Goal: Task Accomplishment & Management: Check status

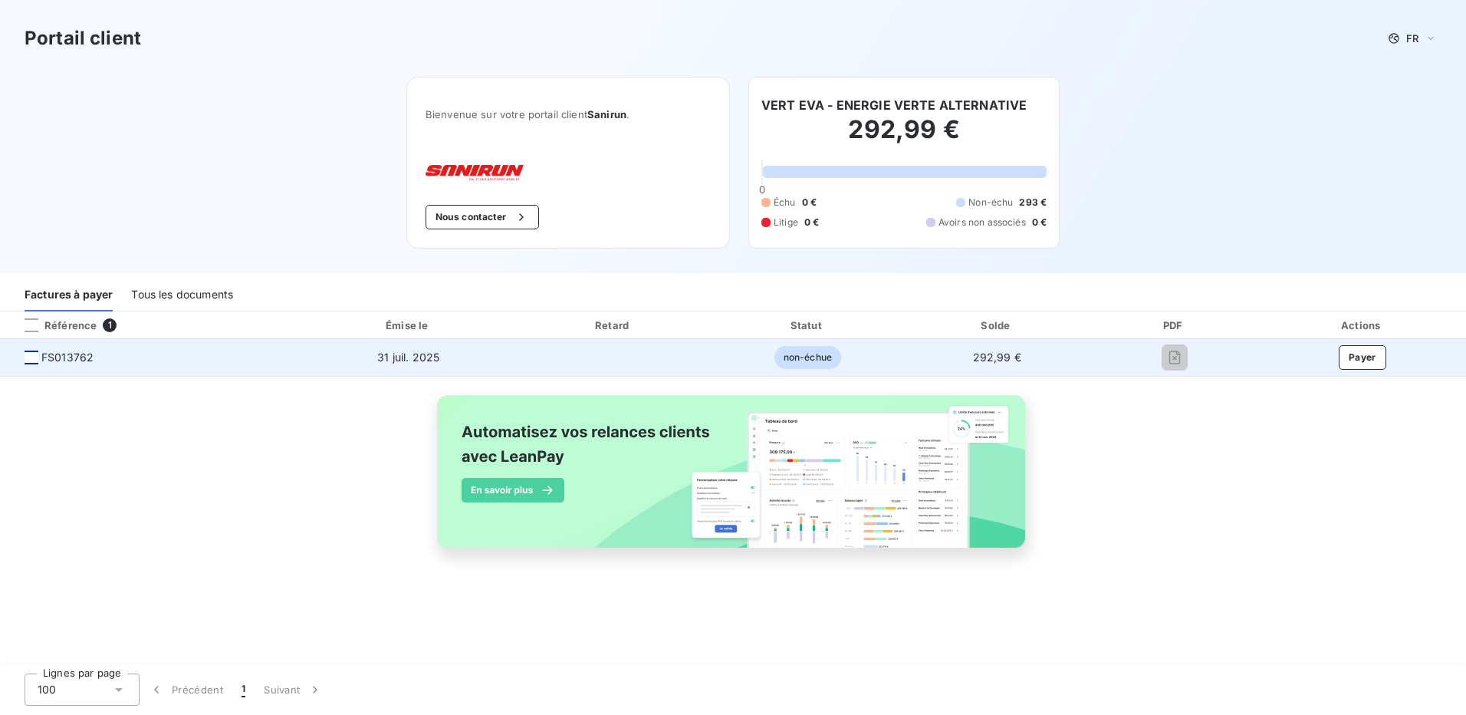
click at [26, 359] on div at bounding box center [32, 357] width 14 height 14
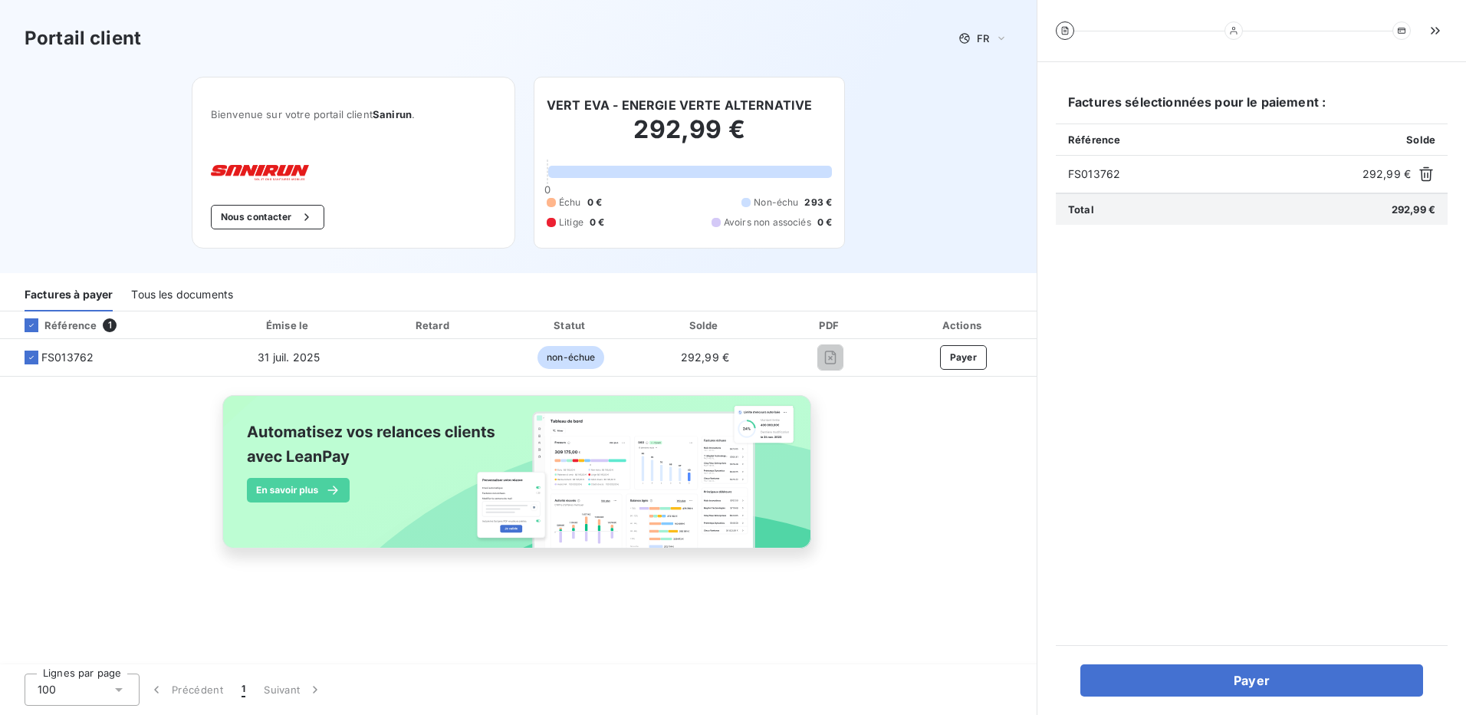
click at [1351, 464] on div "Factures sélectionnées pour le paiement : Référence Solde FS013762 292,99 € Tot…" at bounding box center [1252, 354] width 392 height 546
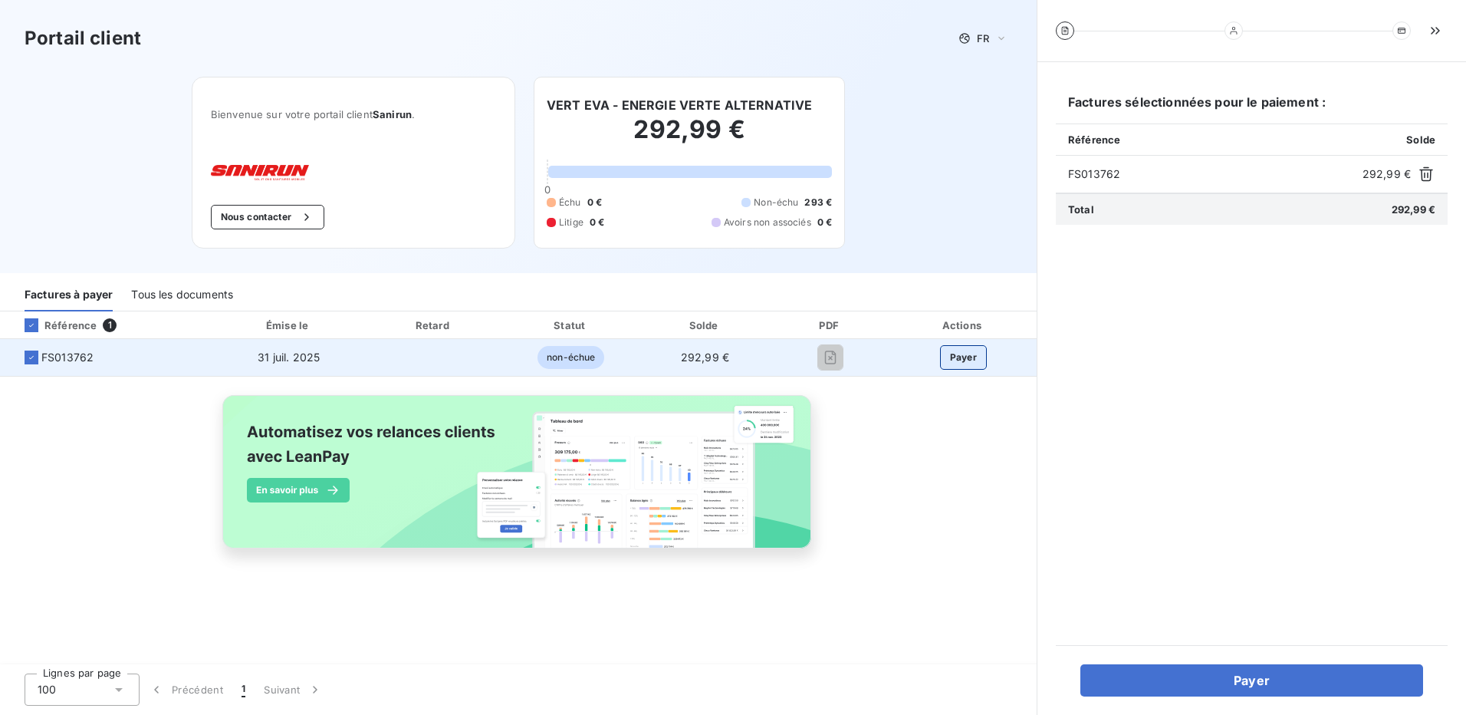
click at [970, 359] on button "Payer" at bounding box center [964, 357] width 48 height 25
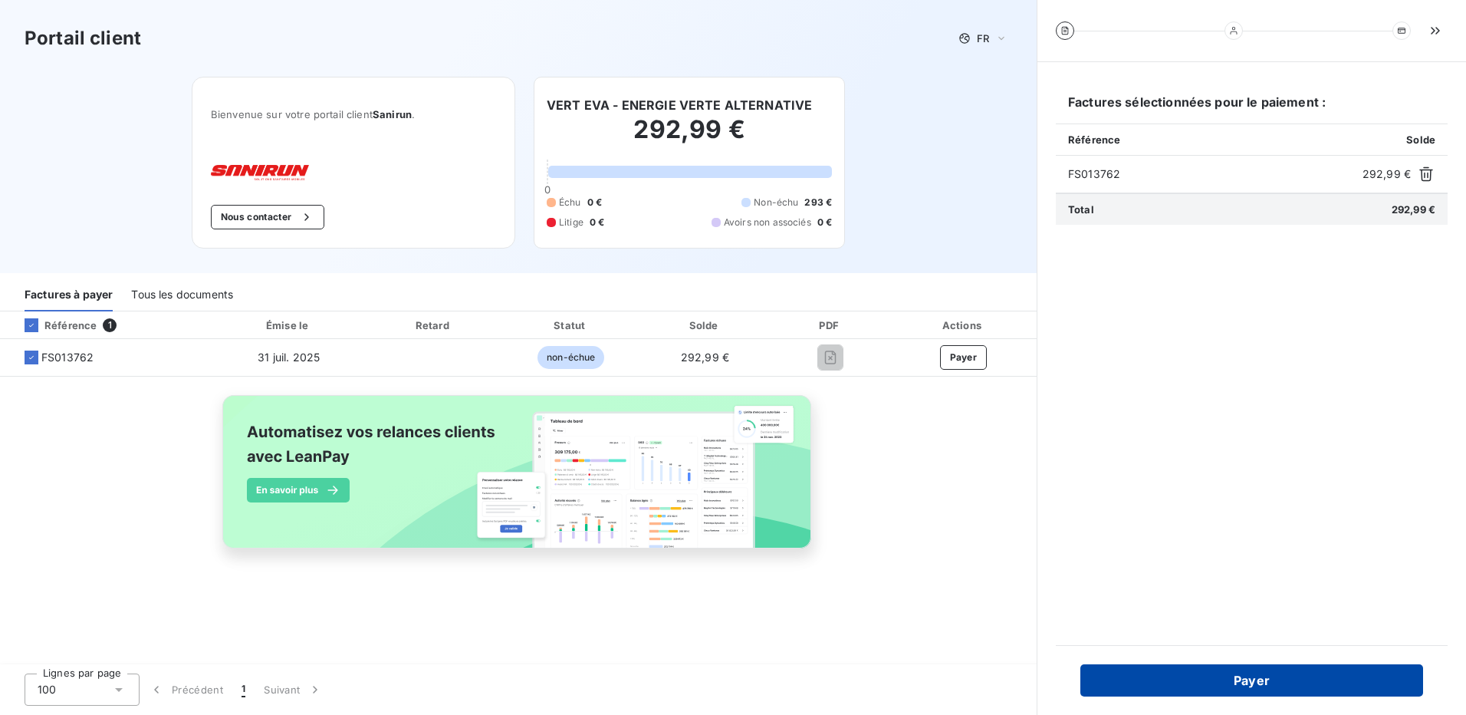
click at [1253, 678] on button "Payer" at bounding box center [1251, 680] width 343 height 32
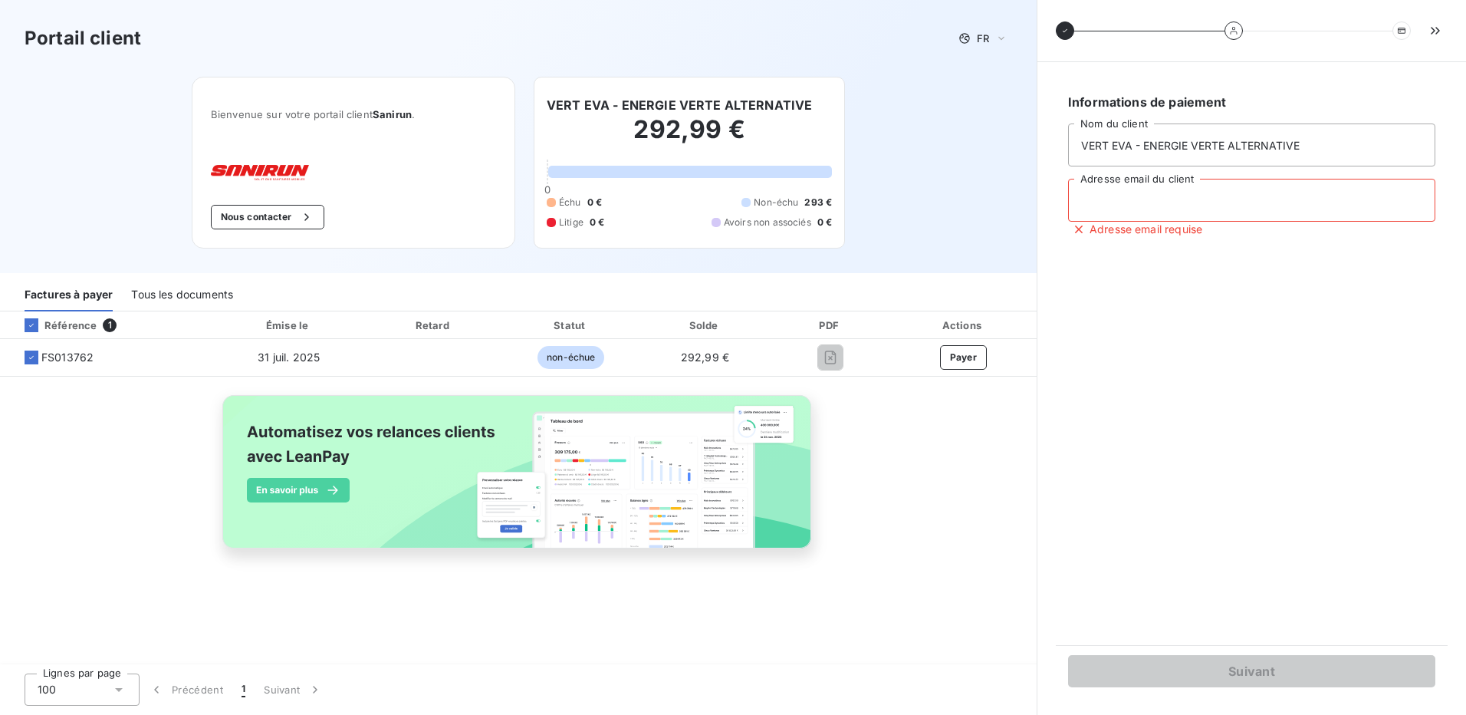
click at [1225, 202] on input "Adresse email du client" at bounding box center [1251, 200] width 367 height 43
click at [1417, 357] on div "Informations de paiement VERT EVA - ENERGIE VERTE ALTERNATIVE Nom du client Adr…" at bounding box center [1252, 354] width 392 height 546
click at [983, 516] on div "Référence 1 Émise le Retard Statut Solde PDF Actions FS013762 [DATE] non-échue …" at bounding box center [518, 447] width 1037 height 272
click at [1197, 201] on input "Adresse email du client" at bounding box center [1251, 200] width 367 height 43
type input "energievertealternative@yahoo.fr"
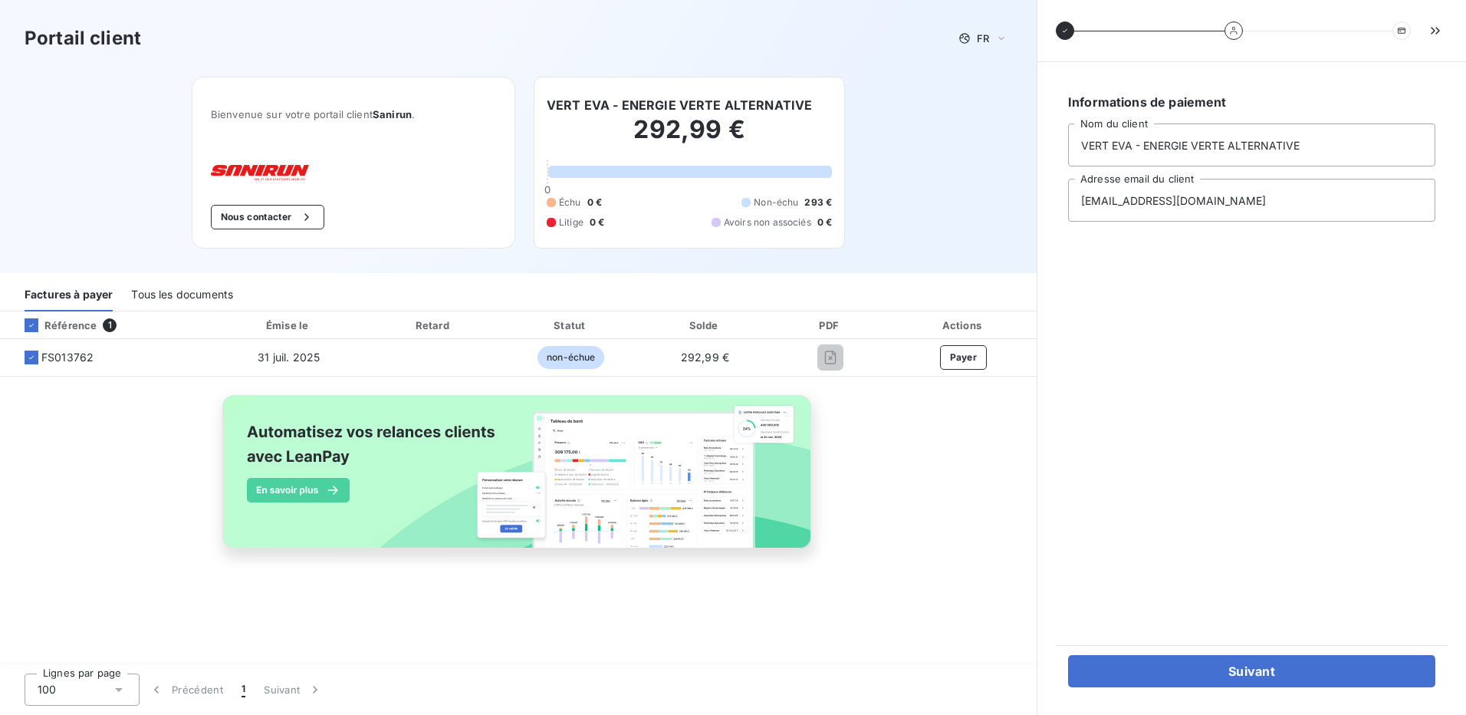
click at [909, 94] on div "Portail client FR Bienvenue sur votre portail client Sanirun . Nous contacter V…" at bounding box center [518, 136] width 1037 height 273
click at [948, 670] on div "Lignes par page 100 Précédent 1 Suivant" at bounding box center [733, 689] width 1466 height 51
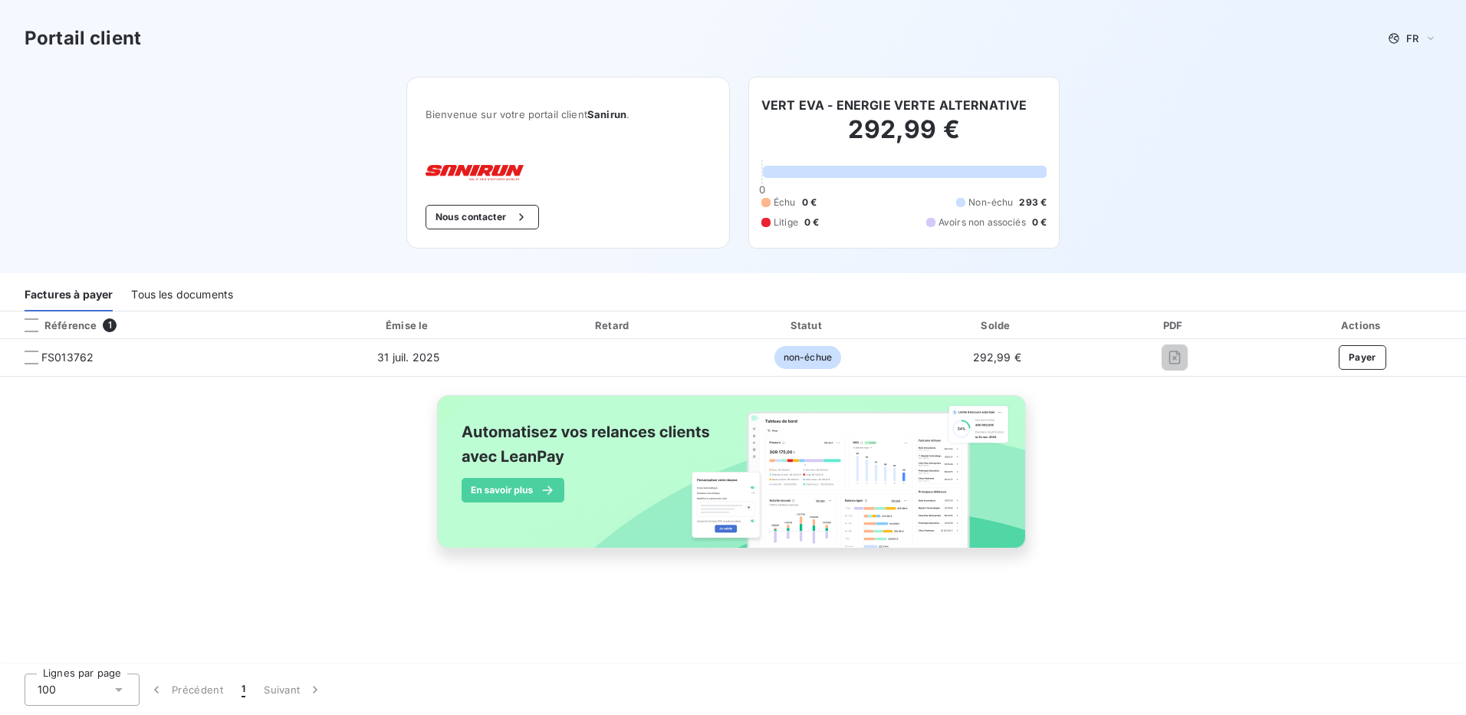
click at [261, 210] on div "Portail client FR Bienvenue sur votre portail client Sanirun . Nous contacter V…" at bounding box center [733, 136] width 1466 height 273
click at [371, 484] on div "Référence 1 Émise le Retard Statut Solde PDF Actions FS013762 [DATE] non-échue …" at bounding box center [733, 447] width 1466 height 272
click at [287, 491] on div "Référence 1 Émise le Retard Statut Solde PDF Actions FS013762 [DATE] non-échue …" at bounding box center [733, 447] width 1466 height 272
click at [1305, 179] on div "Portail client FR Bienvenue sur votre portail client Sanirun . Nous contacter V…" at bounding box center [733, 136] width 1466 height 273
click at [228, 492] on div "Référence 1 Émise le Retard Statut Solde PDF Actions FS013762 [DATE] non-échue …" at bounding box center [733, 447] width 1466 height 272
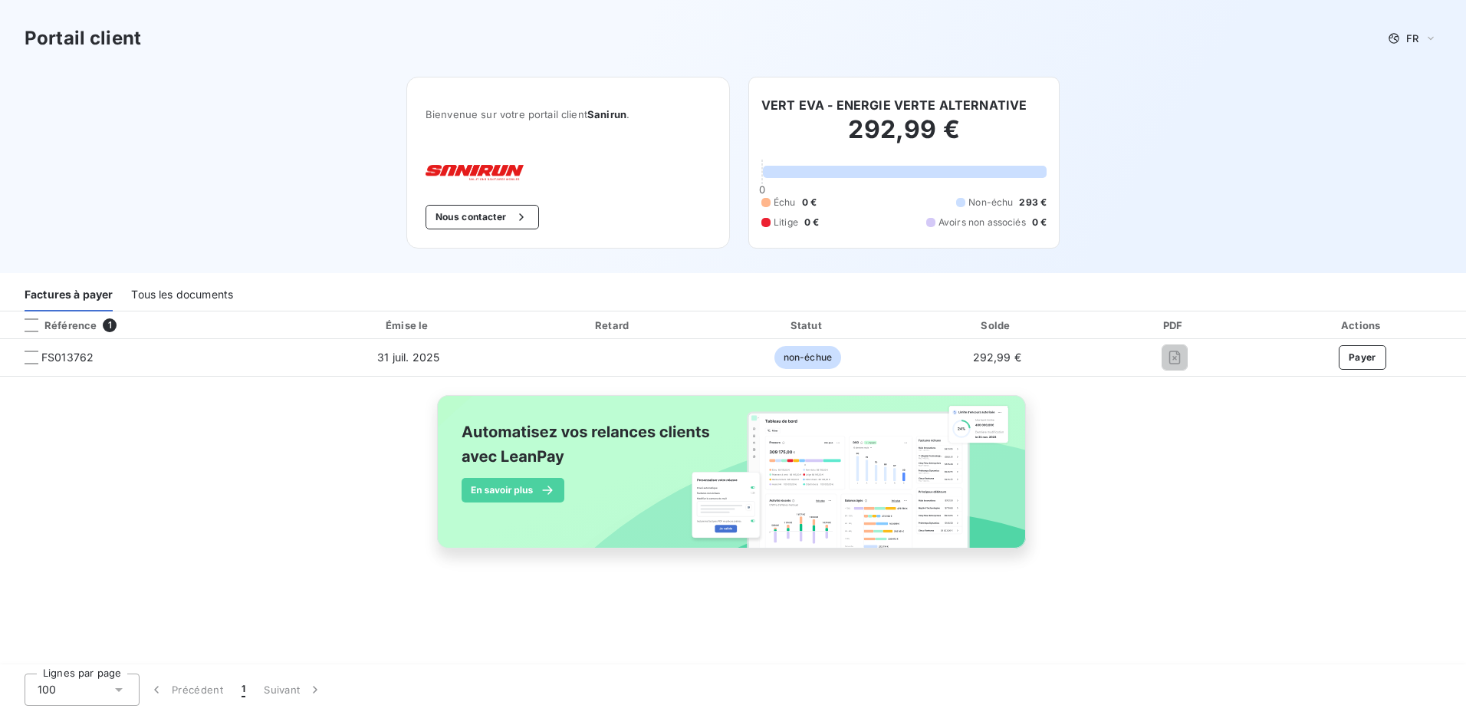
drag, startPoint x: 173, startPoint y: 481, endPoint x: 158, endPoint y: 456, distance: 28.5
click at [165, 466] on div "Référence 1 Émise le Retard Statut Solde PDF Actions FS013762 [DATE] non-échue …" at bounding box center [733, 447] width 1466 height 272
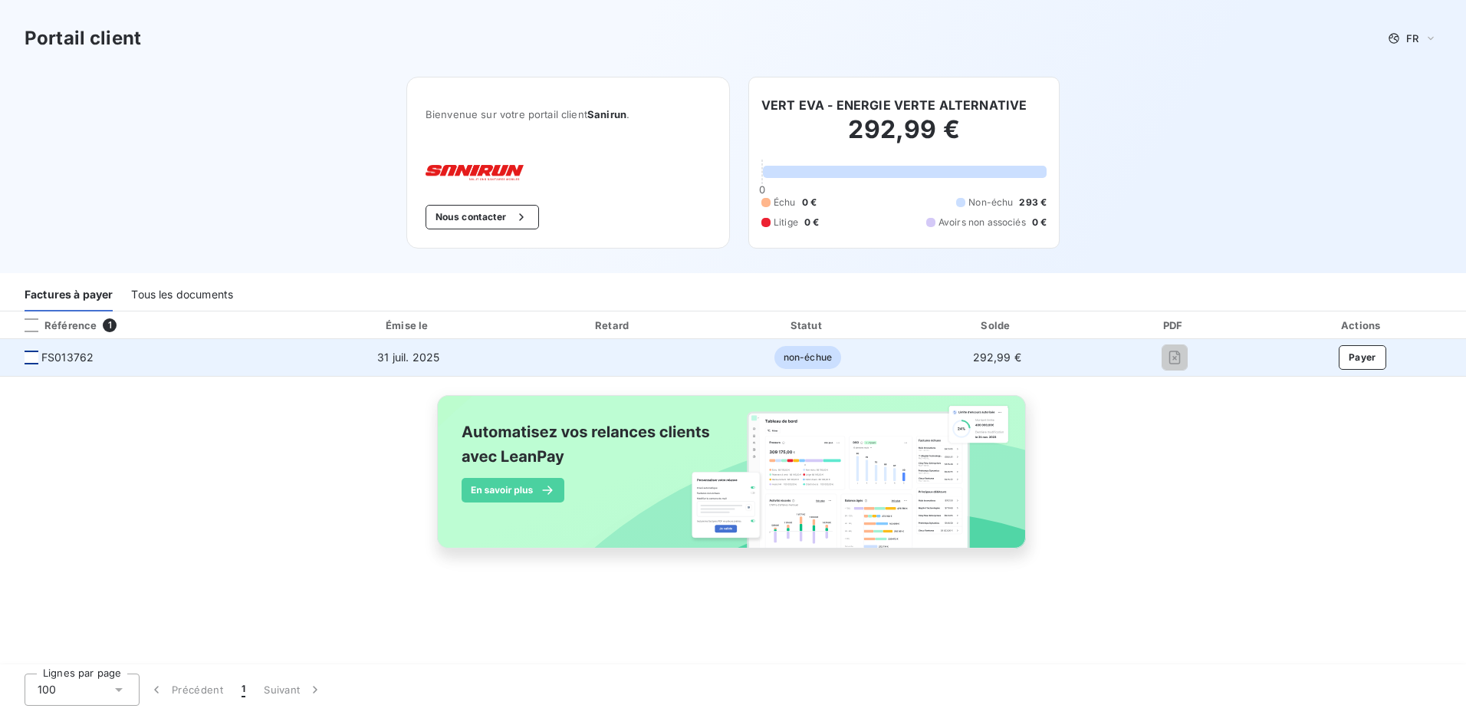
click at [28, 351] on div at bounding box center [32, 357] width 14 height 14
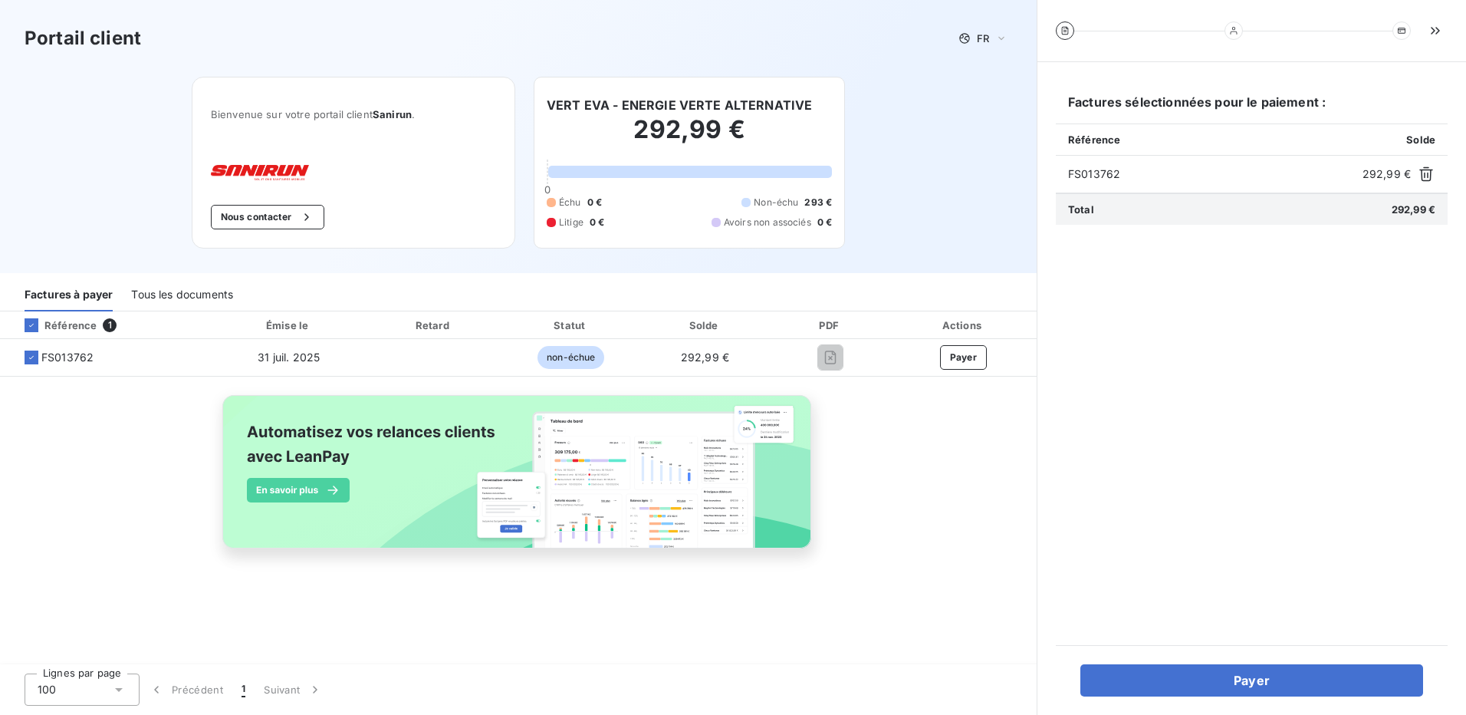
click at [1369, 422] on div "Factures sélectionnées pour le paiement : Référence Solde FS013762 292,99 € Tot…" at bounding box center [1252, 354] width 392 height 546
drag, startPoint x: 925, startPoint y: 617, endPoint x: 1058, endPoint y: 612, distance: 133.5
click at [940, 615] on div "Référence 1 Émise le Retard Statut Solde PDF Actions FS013762 [DATE] non-échue …" at bounding box center [518, 488] width 1037 height 354
drag, startPoint x: 975, startPoint y: 104, endPoint x: 894, endPoint y: 77, distance: 85.4
click at [973, 103] on div "Portail client FR Bienvenue sur votre portail client Sanirun . Nous contacter V…" at bounding box center [518, 136] width 1037 height 273
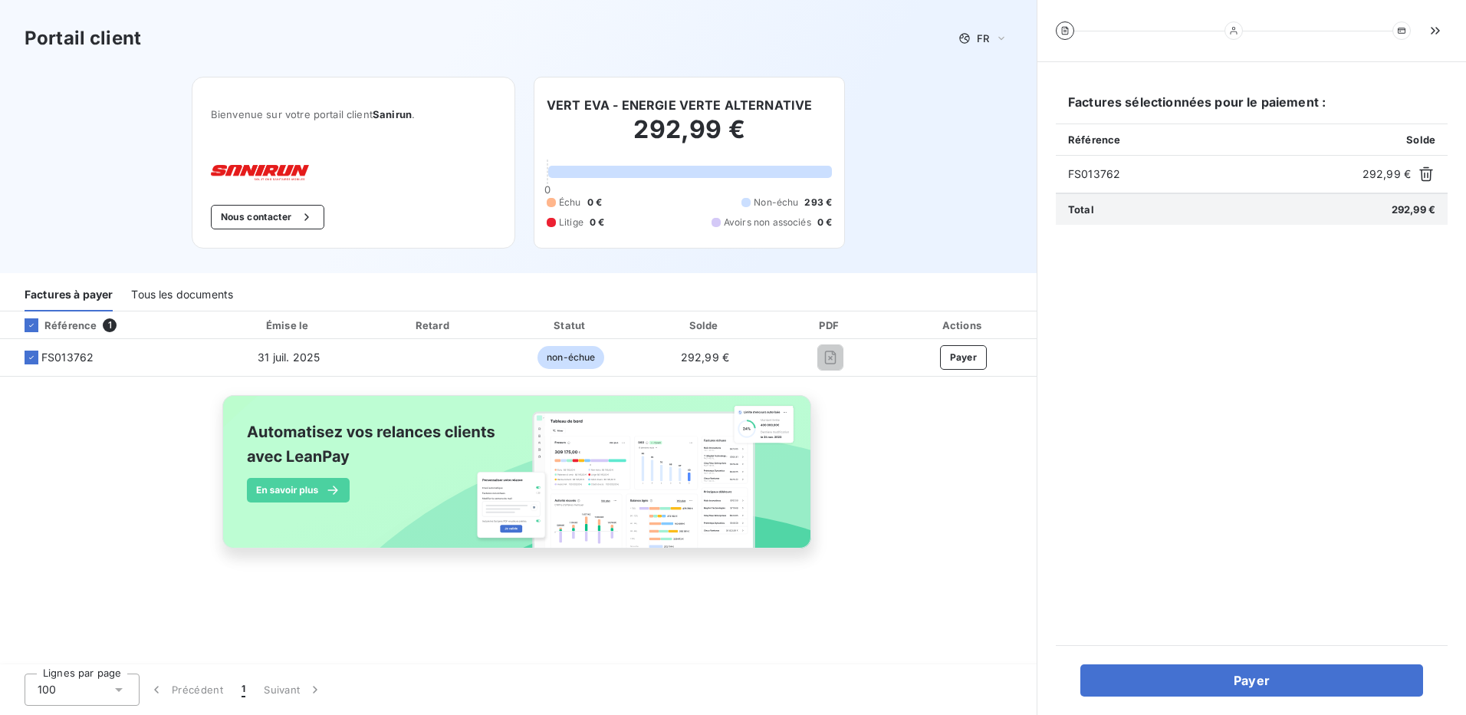
click at [751, 46] on div "Portail client FR" at bounding box center [519, 39] width 988 height 28
click at [124, 166] on div "Portail client FR Bienvenue sur votre portail client Sanirun . Nous contacter V…" at bounding box center [518, 136] width 1037 height 273
click at [903, 189] on div "Portail client FR Bienvenue sur votre portail client Sanirun . Nous contacter V…" at bounding box center [518, 136] width 1037 height 273
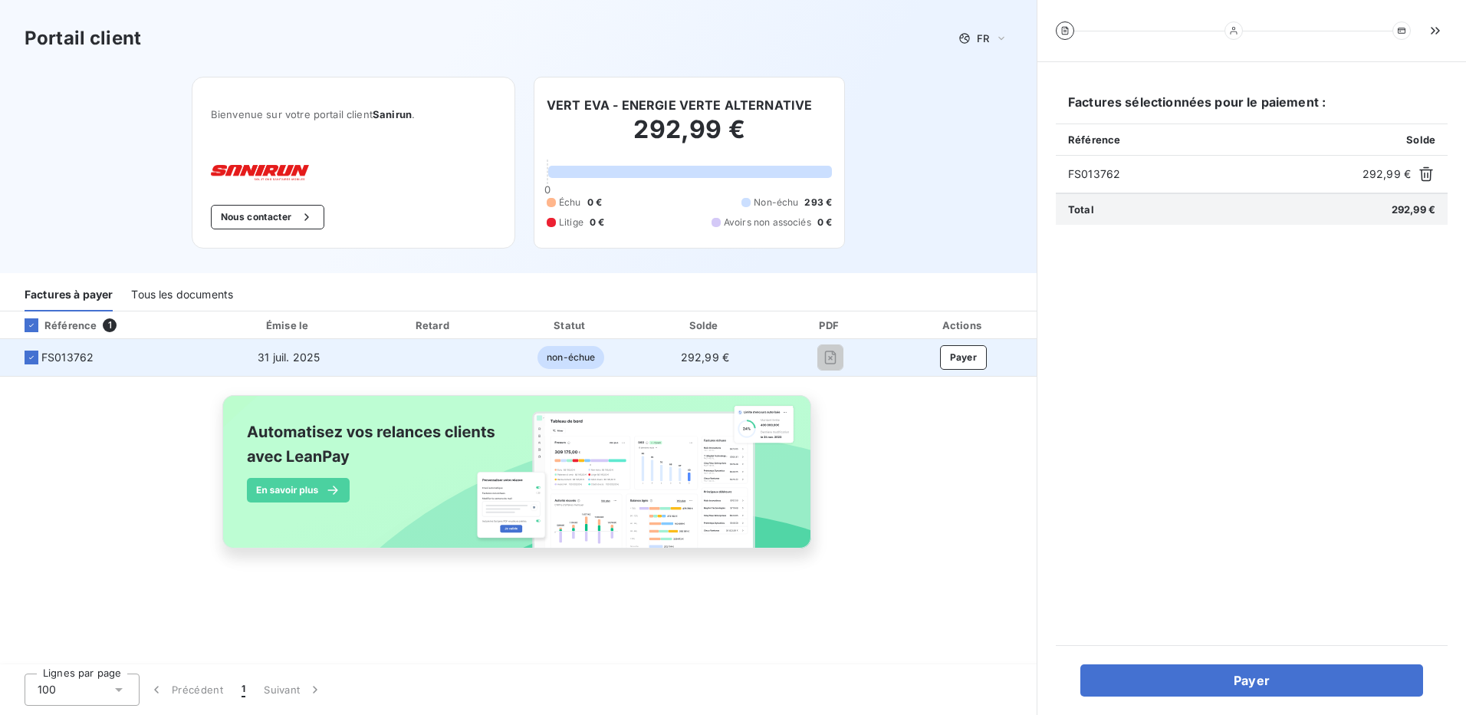
click at [99, 360] on span "FS013762" at bounding box center [106, 357] width 189 height 15
